Goal: Find specific page/section: Find specific page/section

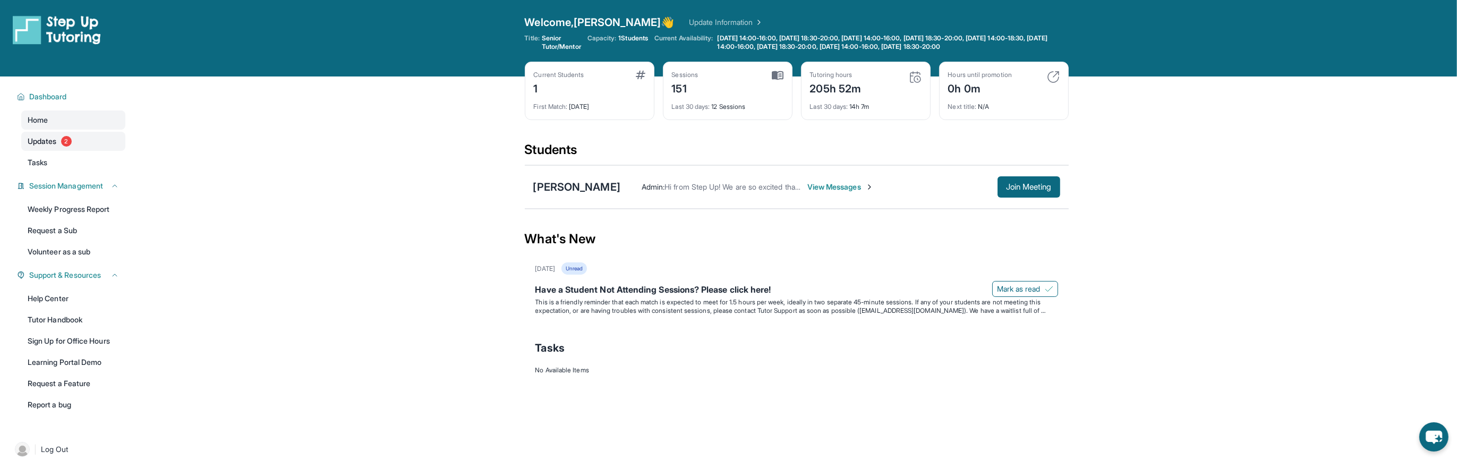
click at [44, 138] on span "Updates" at bounding box center [42, 141] width 29 height 11
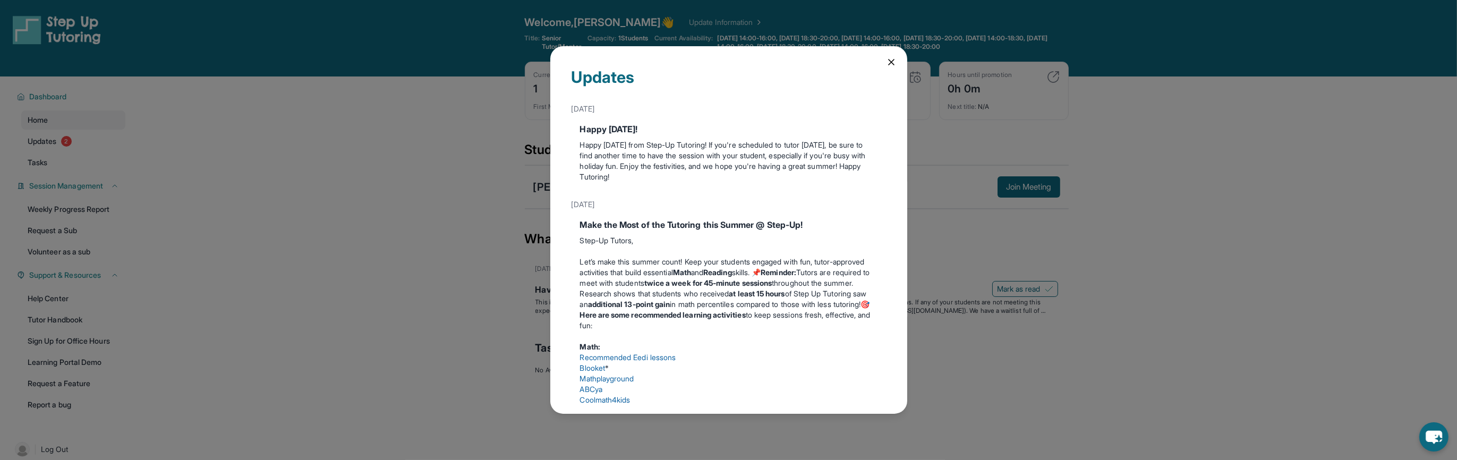
click at [55, 207] on div "Updates July 4th Happy 4th of July! Happy Independence Day from Step-Up Tutorin…" at bounding box center [728, 230] width 1457 height 460
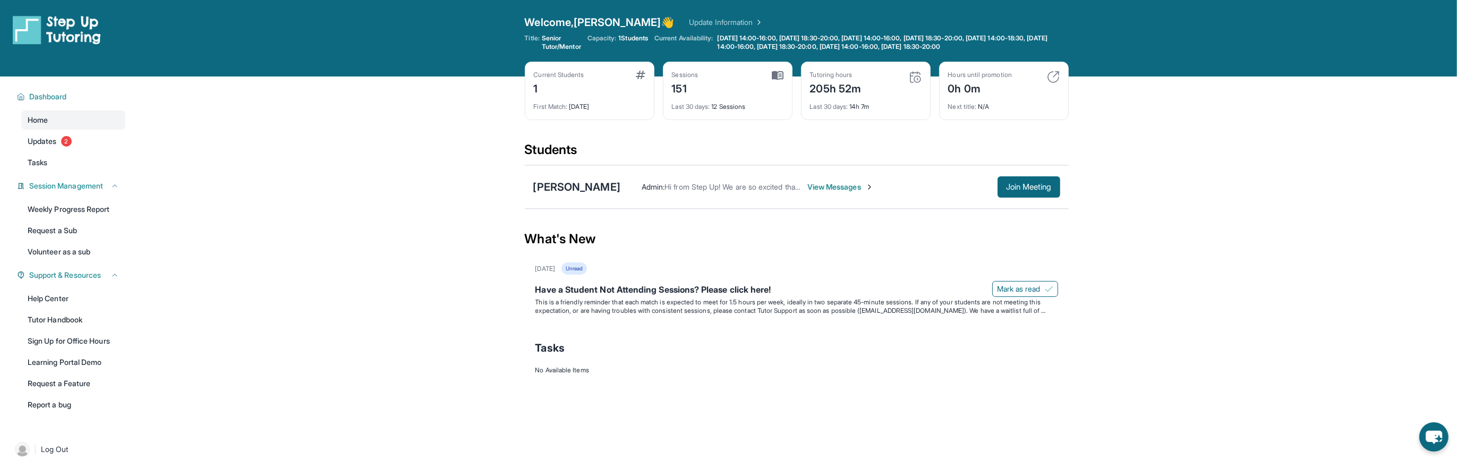
click at [55, 207] on link "Weekly Progress Report" at bounding box center [73, 209] width 104 height 19
click at [77, 364] on link "Learning Portal Demo" at bounding box center [73, 362] width 104 height 19
click at [689, 20] on link "Update Information" at bounding box center [726, 22] width 74 height 11
click at [1019, 184] on span "Join Meeting" at bounding box center [1029, 187] width 46 height 6
